Goal: Navigation & Orientation: Find specific page/section

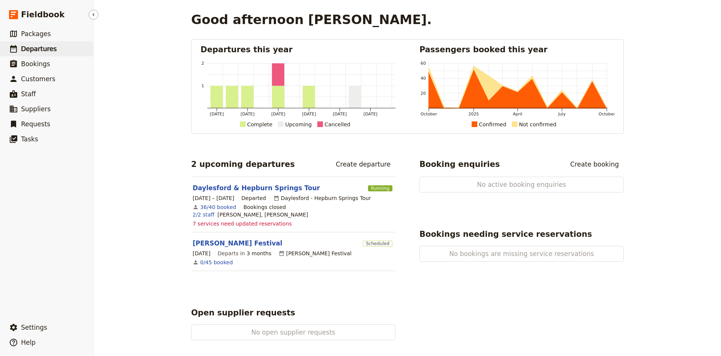
click at [38, 46] on span "Departures" at bounding box center [39, 49] width 36 height 8
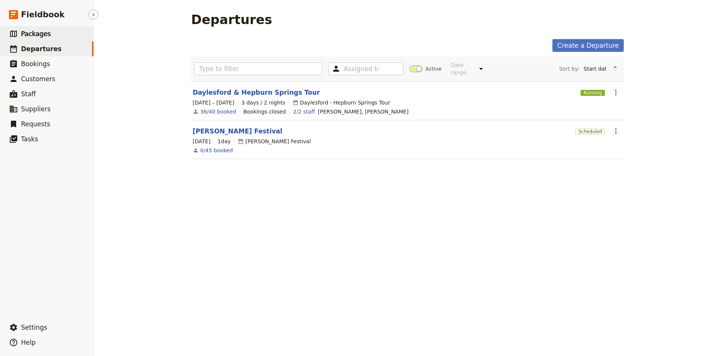
click at [71, 36] on link "​ Packages" at bounding box center [47, 33] width 94 height 15
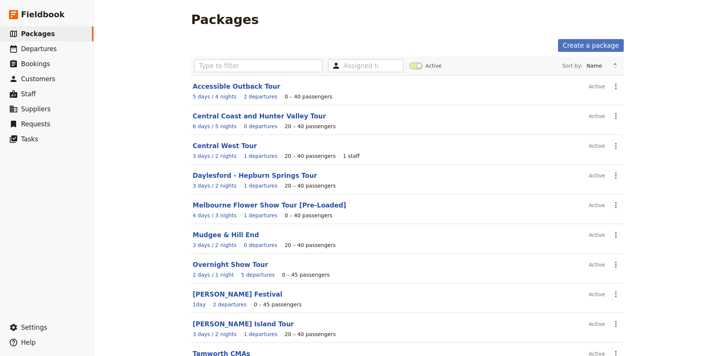
scroll to position [50, 0]
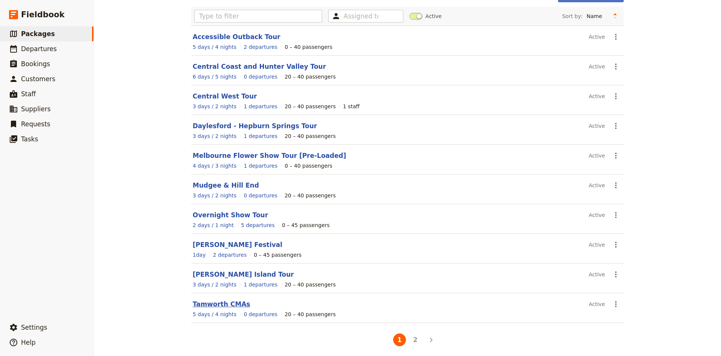
click at [226, 302] on link "Tamworth CMAs" at bounding box center [221, 304] width 57 height 8
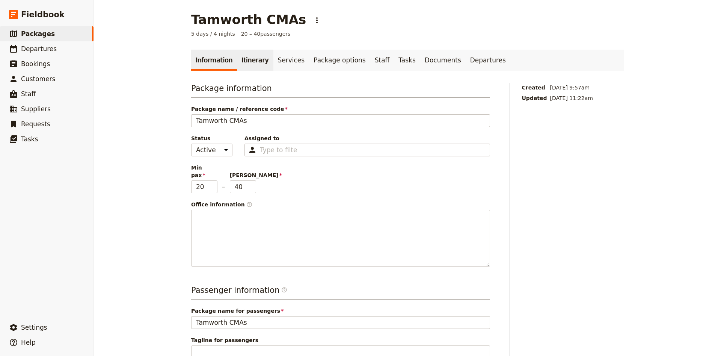
click at [260, 60] on link "Itinerary" at bounding box center [255, 60] width 36 height 21
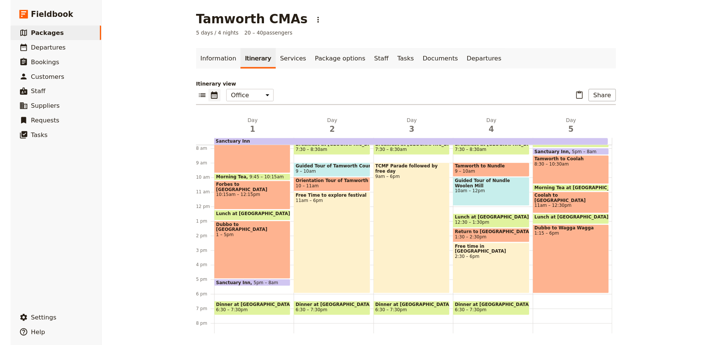
scroll to position [67, 0]
